Goal: Information Seeking & Learning: Learn about a topic

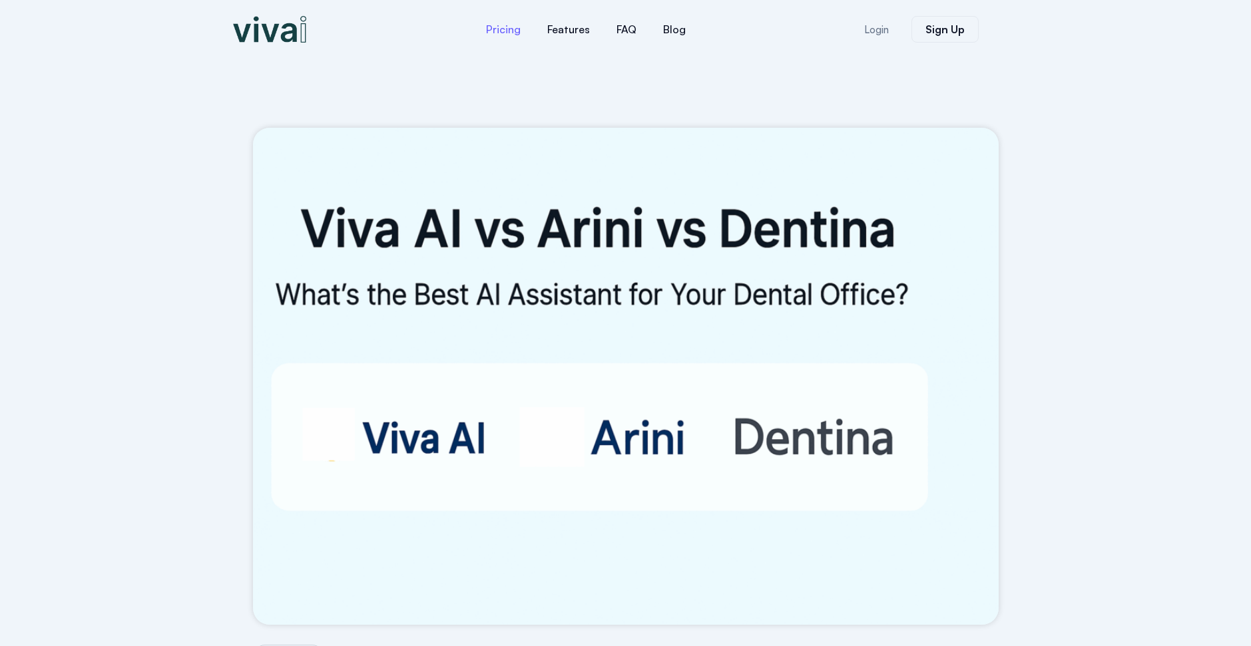
click at [502, 27] on link "Pricing" at bounding box center [503, 29] width 61 height 32
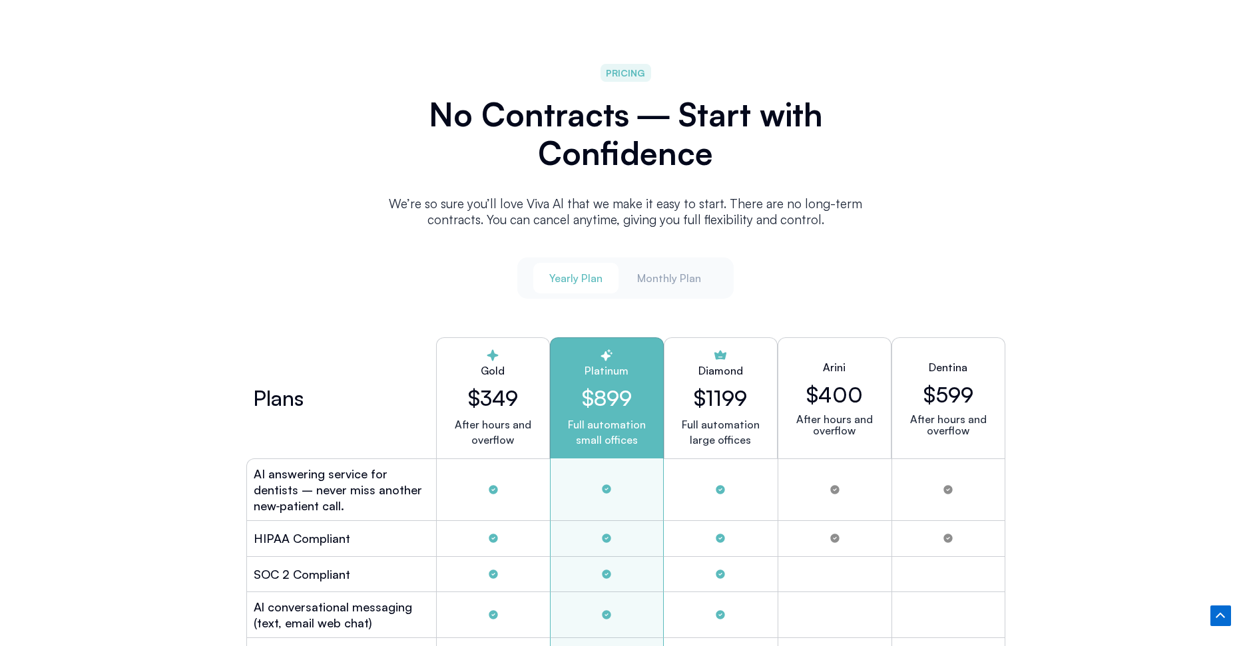
scroll to position [3380, 0]
